Goal: Transaction & Acquisition: Purchase product/service

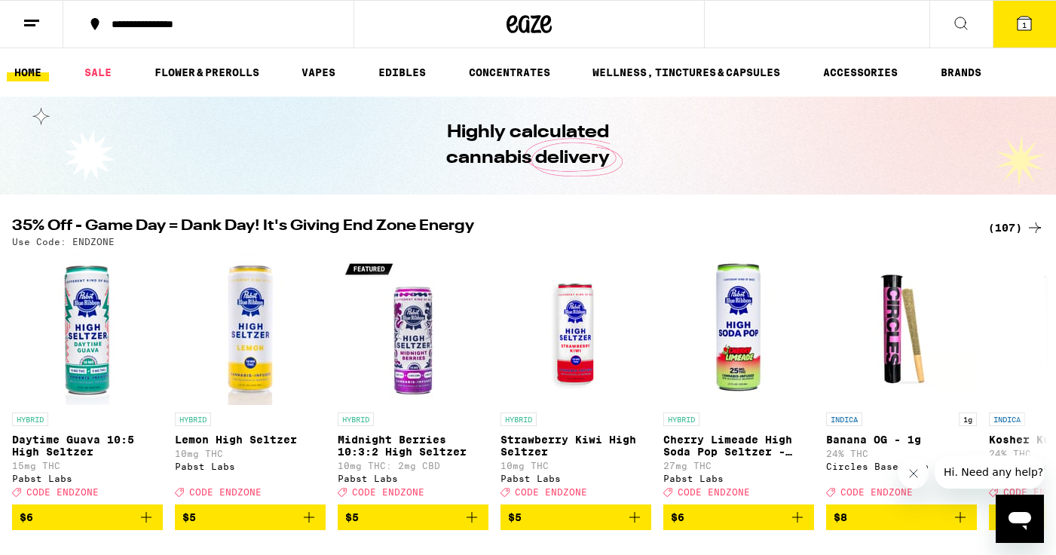
click at [1002, 227] on div "(107)" at bounding box center [1016, 228] width 56 height 18
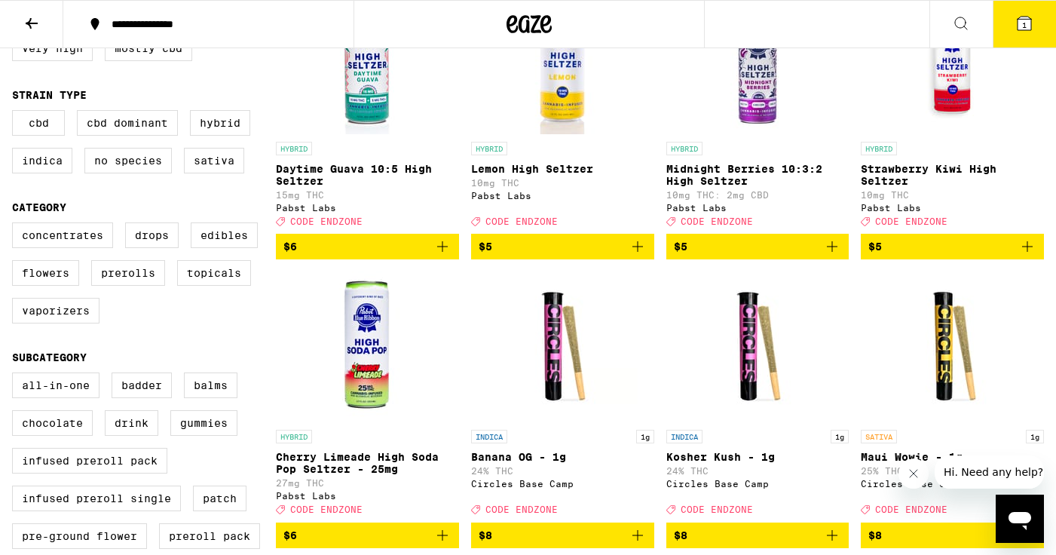
scroll to position [237, 0]
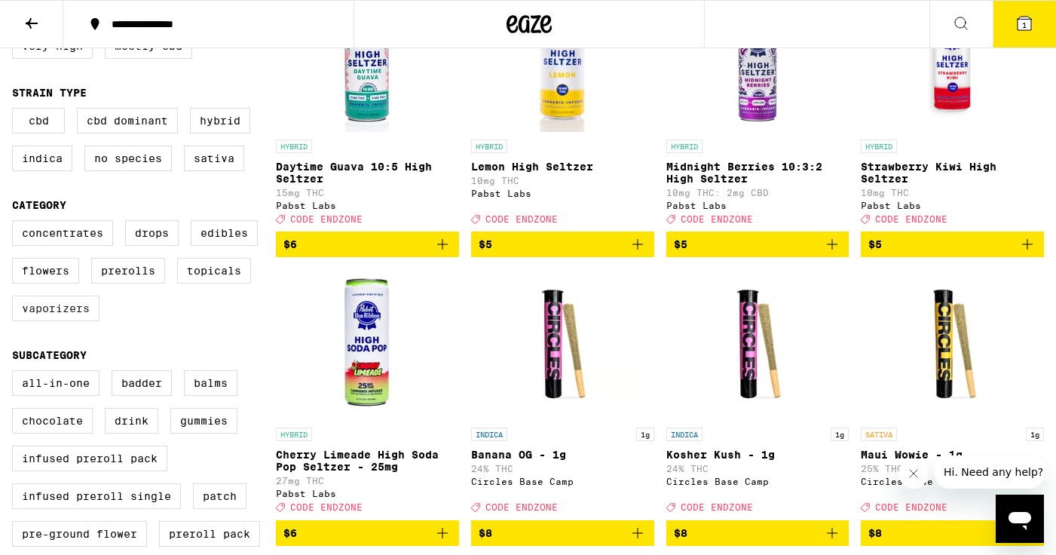
click at [69, 321] on label "Vaporizers" at bounding box center [55, 309] width 87 height 26
click at [16, 223] on input "Vaporizers" at bounding box center [15, 222] width 1 height 1
checkbox input "true"
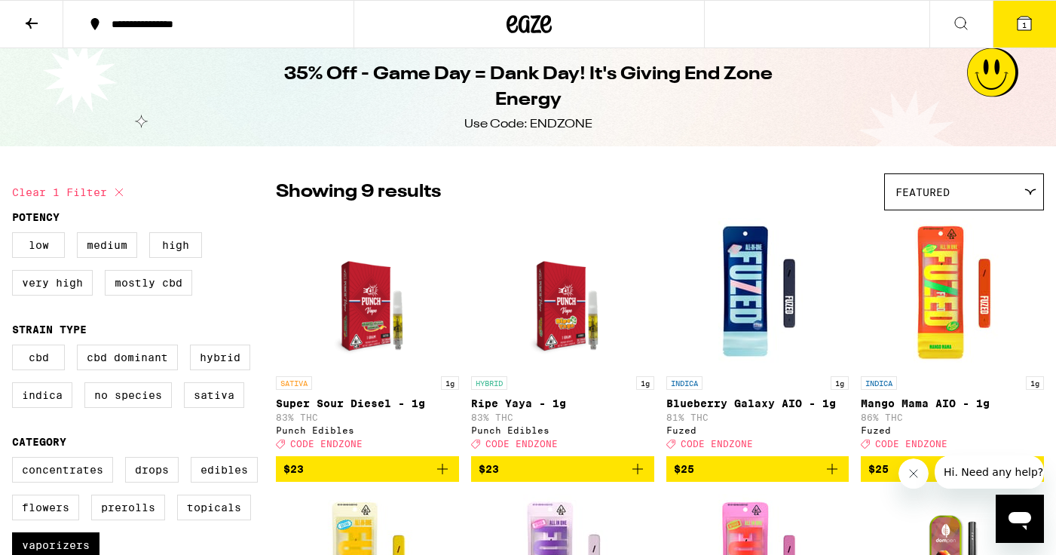
click at [32, 26] on icon at bounding box center [32, 23] width 18 height 18
